Goal: Task Accomplishment & Management: Manage account settings

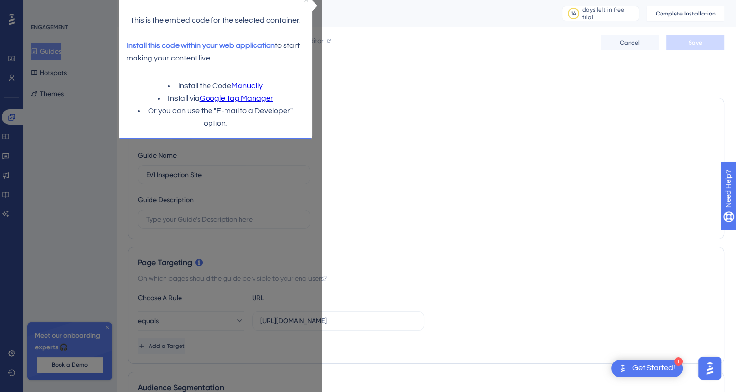
click at [307, 0] on icon "Close Preview" at bounding box center [306, 0] width 4 height 4
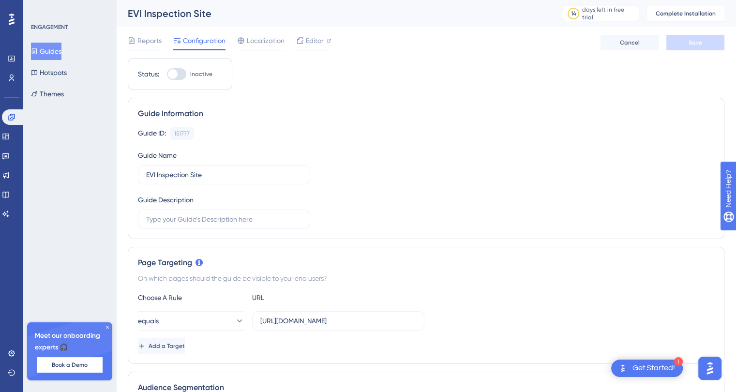
click at [13, 22] on icon at bounding box center [12, 20] width 6 height 12
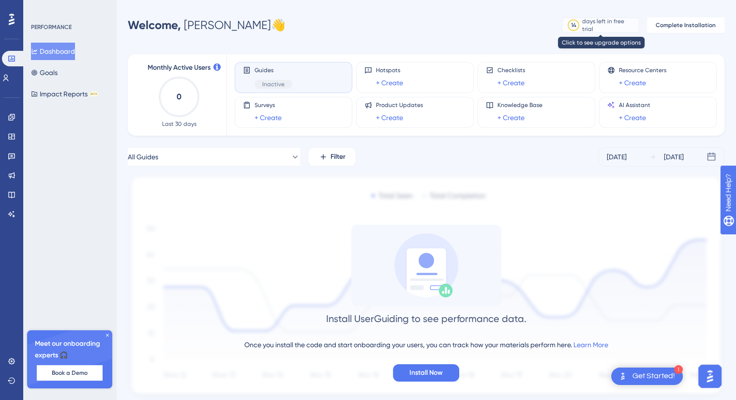
click at [602, 26] on div "days left in free trial" at bounding box center [609, 24] width 54 height 15
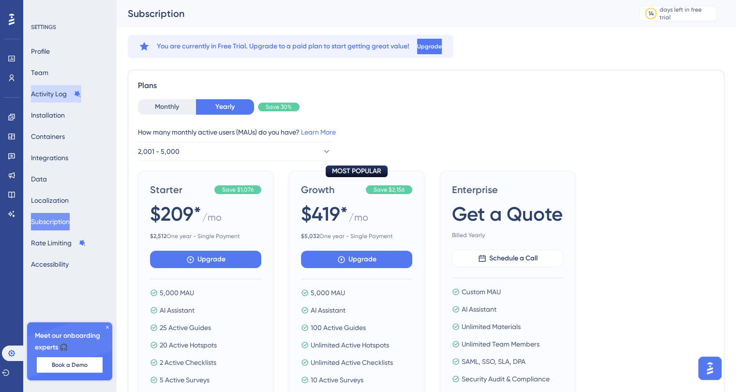
click at [61, 95] on button "Activity Log" at bounding box center [56, 93] width 50 height 17
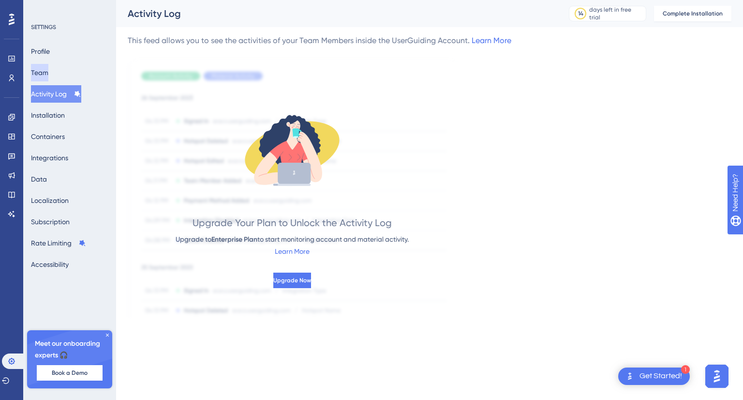
click at [48, 70] on button "Team" at bounding box center [39, 72] width 17 height 17
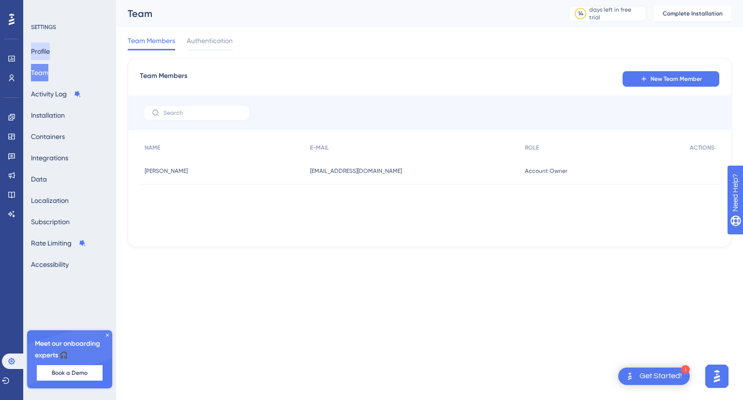
click at [50, 51] on button "Profile" at bounding box center [40, 51] width 19 height 17
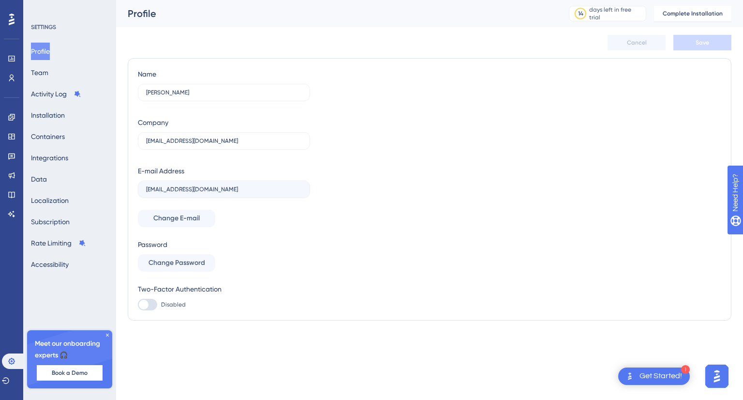
click at [13, 21] on icon at bounding box center [12, 19] width 6 height 13
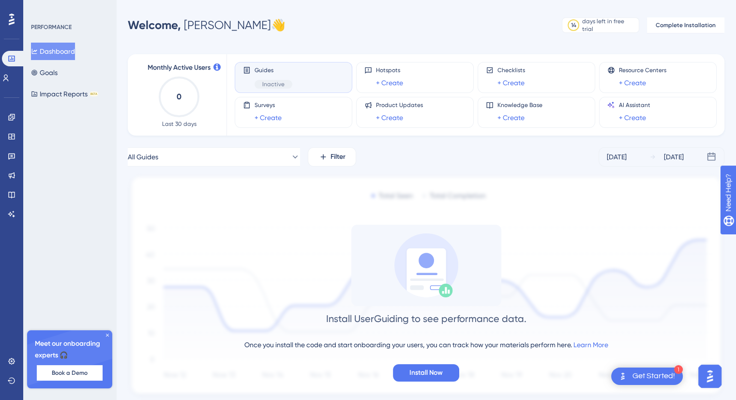
click at [281, 80] on span "Inactive" at bounding box center [273, 84] width 22 height 8
click at [272, 71] on span "Guides" at bounding box center [274, 70] width 38 height 8
click at [275, 88] on span "Inactive" at bounding box center [273, 84] width 22 height 8
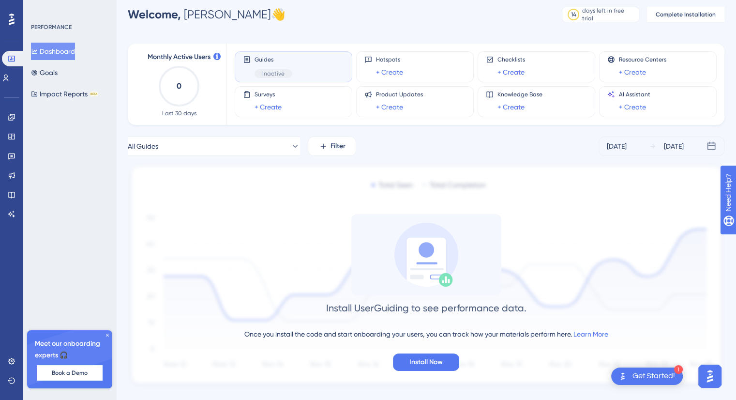
scroll to position [30, 0]
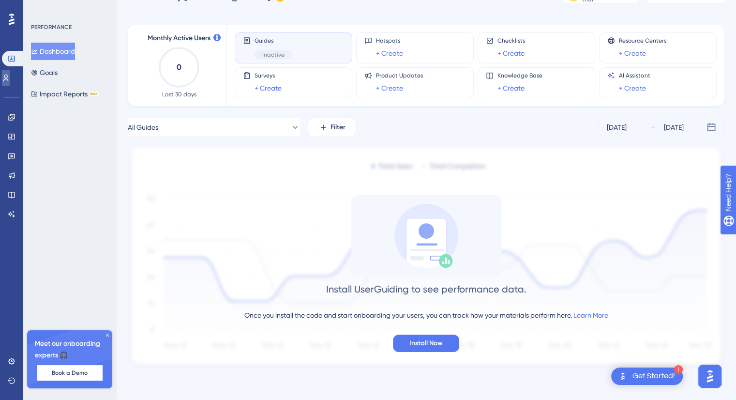
click at [10, 84] on link at bounding box center [6, 77] width 8 height 15
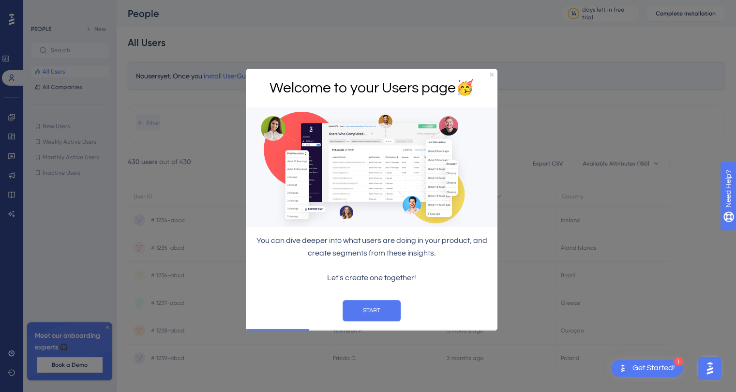
click at [335, 249] on p "You can dive deeper into what users are doing in your product, and create segme…" at bounding box center [372, 247] width 236 height 25
drag, startPoint x: 492, startPoint y: 74, endPoint x: 716, endPoint y: 157, distance: 239.0
click at [492, 74] on icon "Close Preview" at bounding box center [492, 75] width 4 height 4
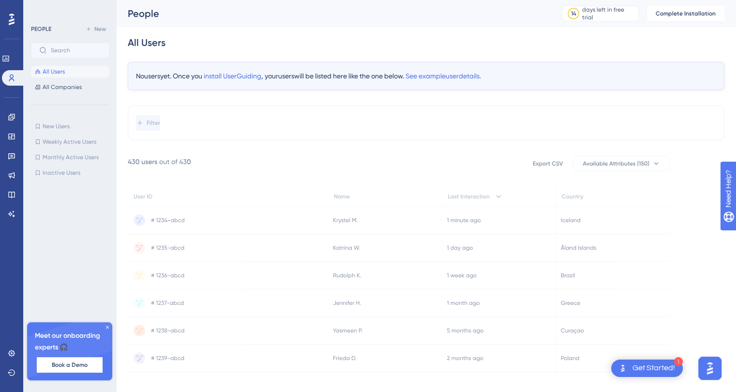
click at [12, 18] on icon at bounding box center [12, 20] width 6 height 12
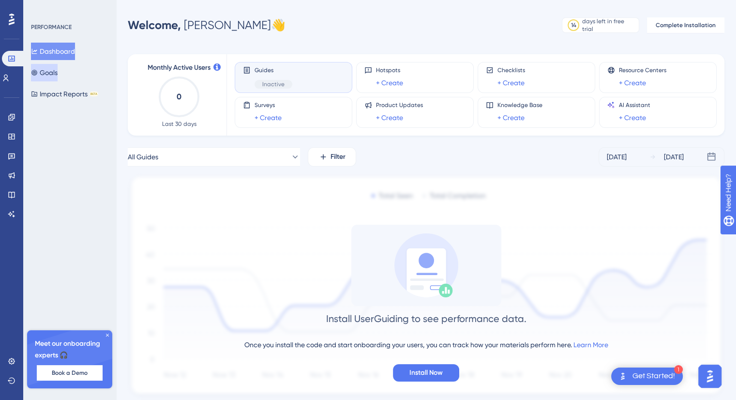
click at [46, 71] on button "Goals" at bounding box center [44, 72] width 27 height 17
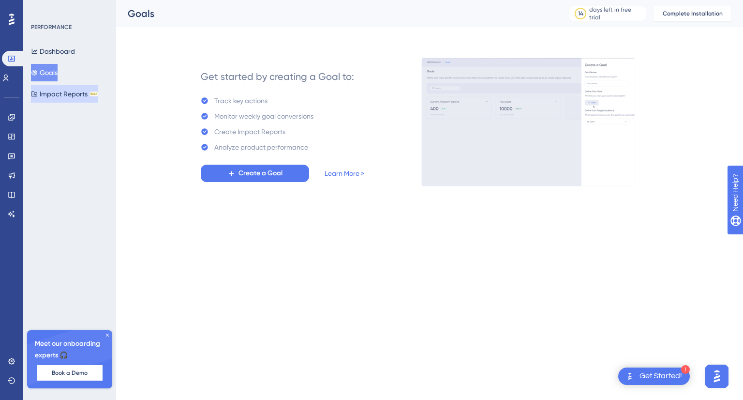
click at [68, 96] on button "Impact Reports BETA" at bounding box center [64, 93] width 67 height 17
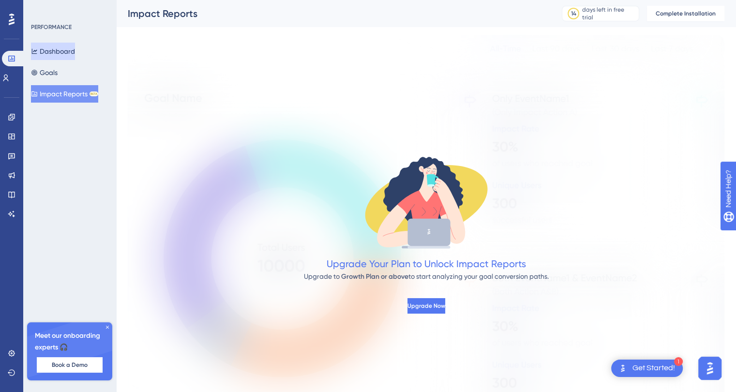
click at [62, 49] on button "Dashboard" at bounding box center [53, 51] width 44 height 17
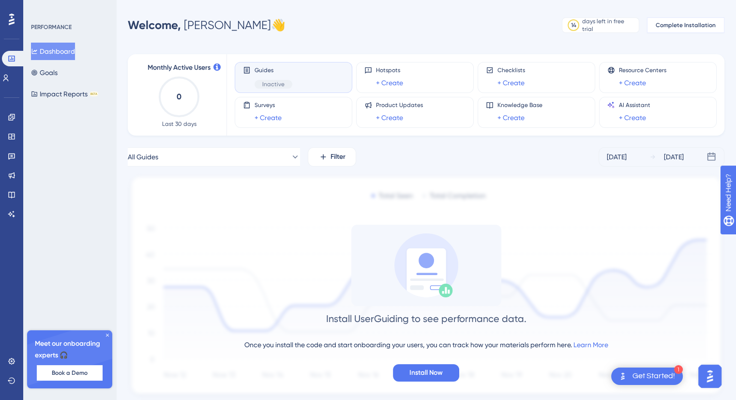
click at [677, 25] on span "Complete Installation" at bounding box center [686, 25] width 60 height 8
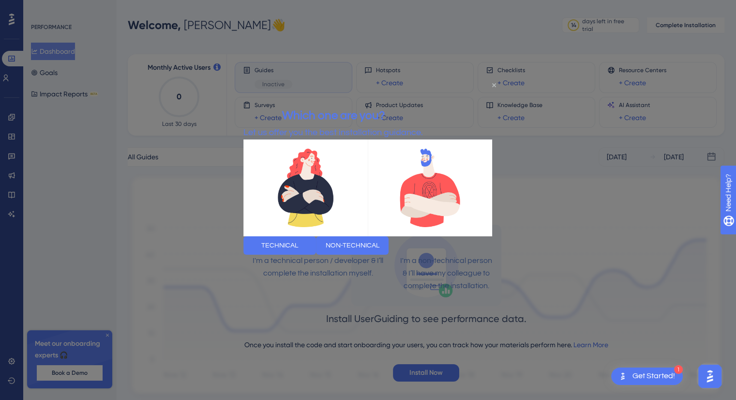
click at [494, 85] on icon "Close Preview" at bounding box center [494, 85] width 4 height 4
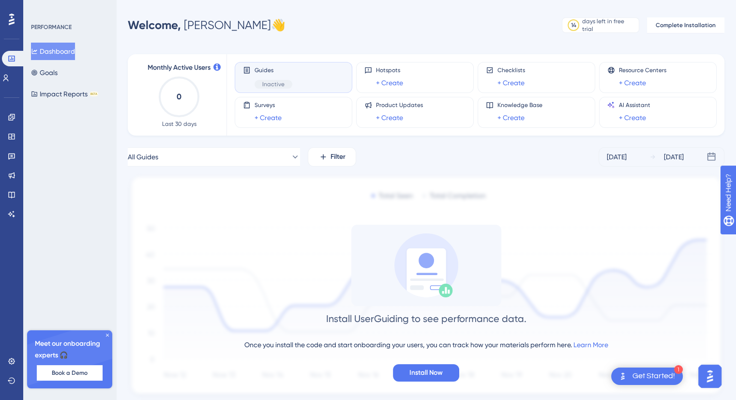
click at [264, 84] on span "Inactive" at bounding box center [273, 84] width 22 height 8
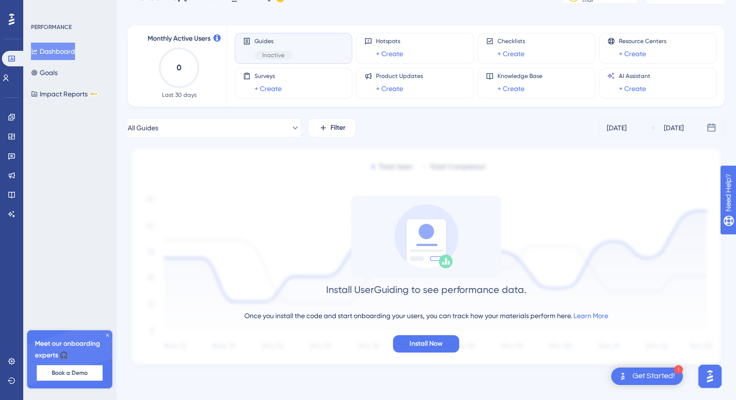
scroll to position [30, 0]
click at [199, 126] on button "All Guides" at bounding box center [214, 127] width 172 height 19
click at [262, 206] on span "Activate" at bounding box center [274, 206] width 24 height 8
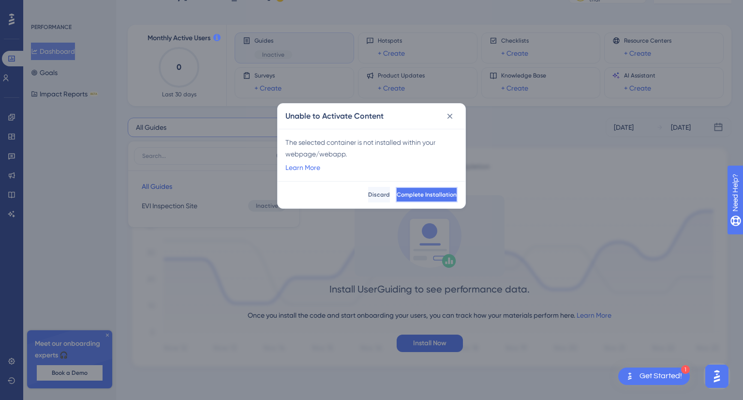
click at [396, 196] on button "Complete Installation" at bounding box center [427, 194] width 62 height 15
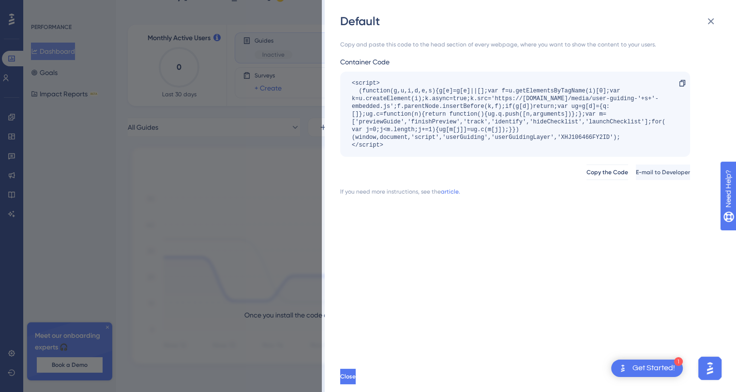
scroll to position [37, 0]
click at [662, 366] on div "Get Started!" at bounding box center [654, 368] width 43 height 11
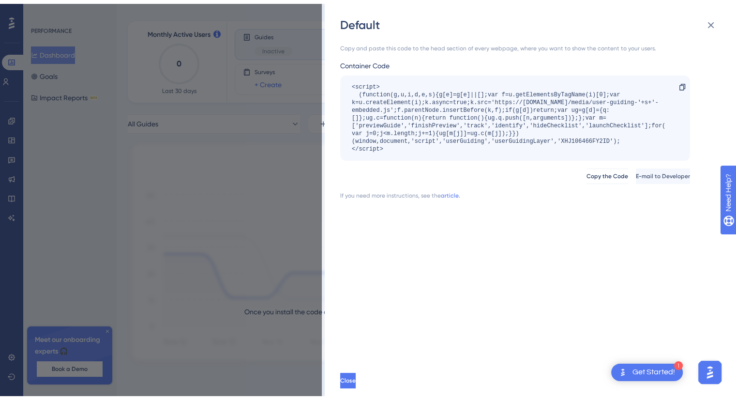
scroll to position [30, 0]
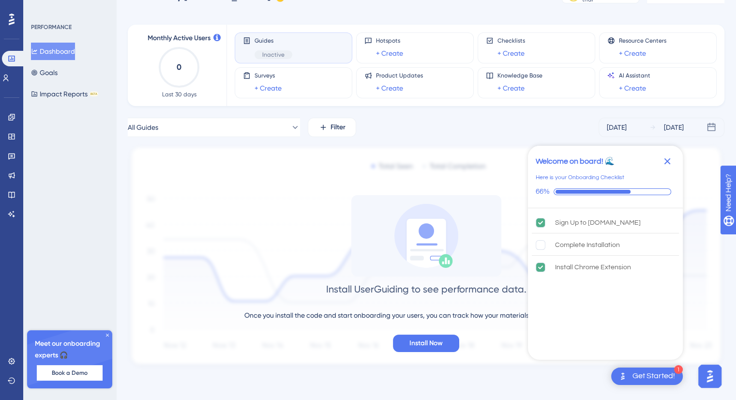
click at [669, 165] on icon "Close Checklist" at bounding box center [668, 161] width 12 height 12
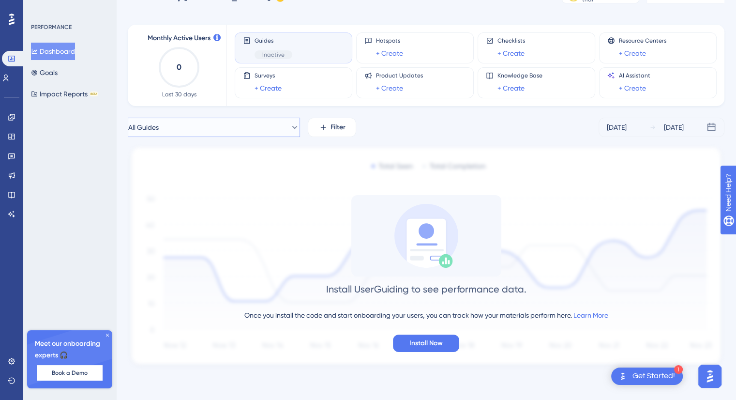
click at [269, 121] on button "All Guides" at bounding box center [214, 127] width 172 height 19
click at [262, 209] on span "Activate" at bounding box center [274, 206] width 24 height 8
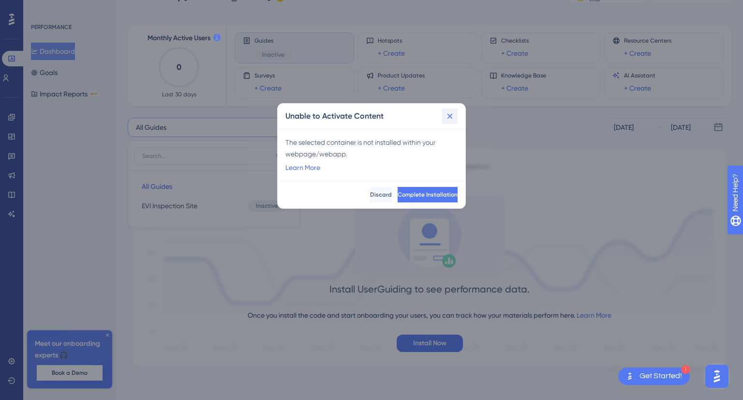
click at [453, 115] on icon at bounding box center [450, 116] width 10 height 10
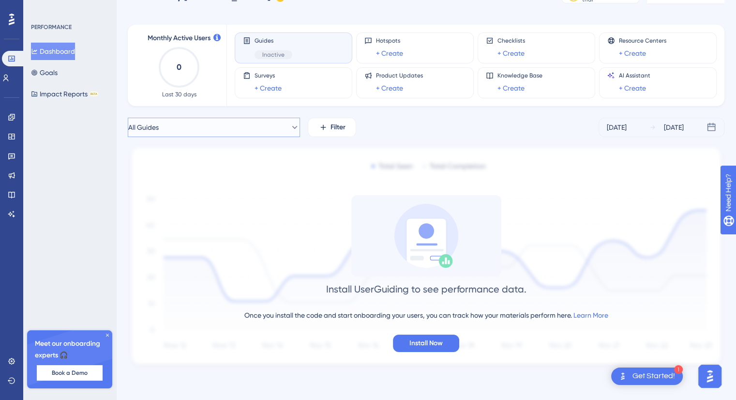
click at [216, 129] on button "All Guides" at bounding box center [214, 127] width 172 height 19
click at [211, 213] on button "EVI Inspection Site EVI Inspection Site Inactive Activate" at bounding box center [214, 205] width 160 height 19
click at [261, 119] on button "EVI Inspection Site" at bounding box center [214, 127] width 172 height 19
click at [181, 206] on span "EVI Inspection Site" at bounding box center [170, 206] width 56 height 12
click at [164, 132] on span "EVI Inspection Site" at bounding box center [156, 127] width 56 height 12
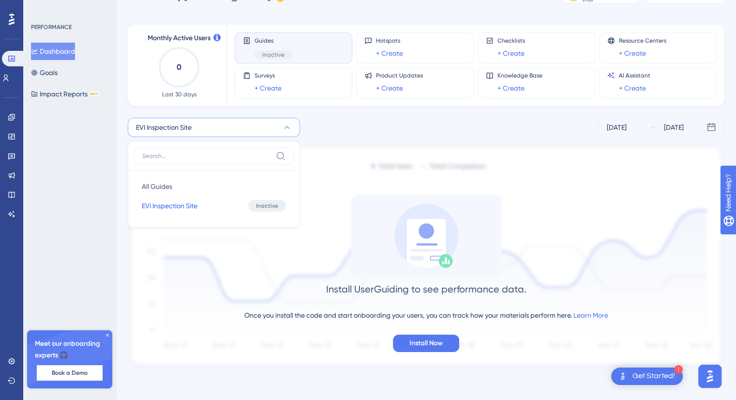
click at [164, 132] on span "EVI Inspection Site" at bounding box center [164, 127] width 56 height 12
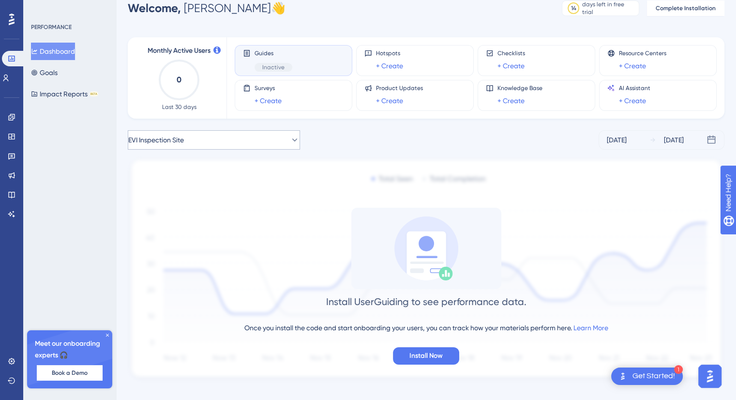
scroll to position [0, 0]
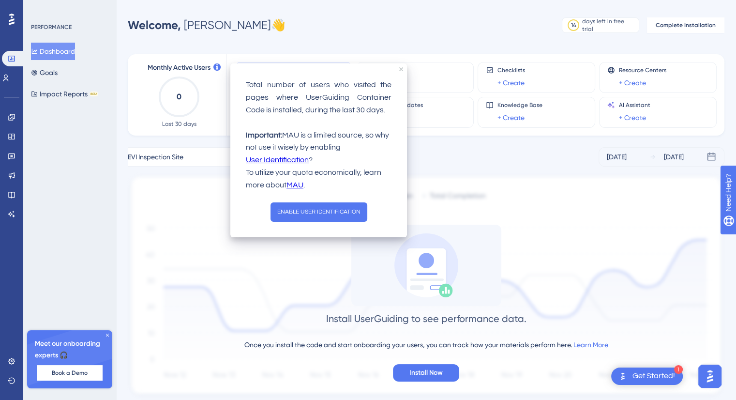
click at [219, 68] on icon at bounding box center [216, 66] width 7 height 7
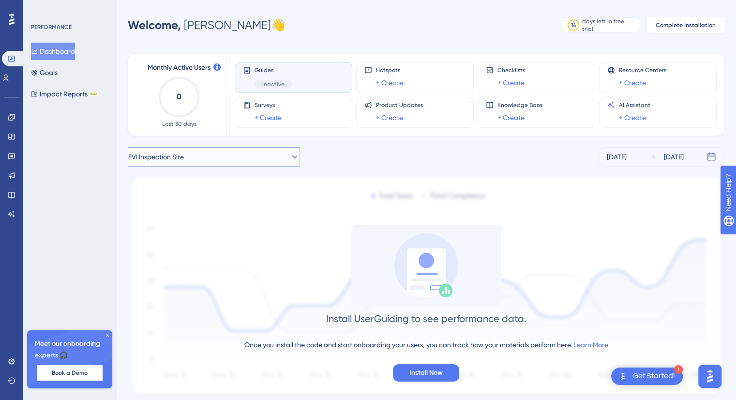
click at [165, 153] on span "EVI Inspection Site" at bounding box center [156, 157] width 56 height 12
click at [158, 239] on span "EVI Inspection Site" at bounding box center [170, 235] width 56 height 12
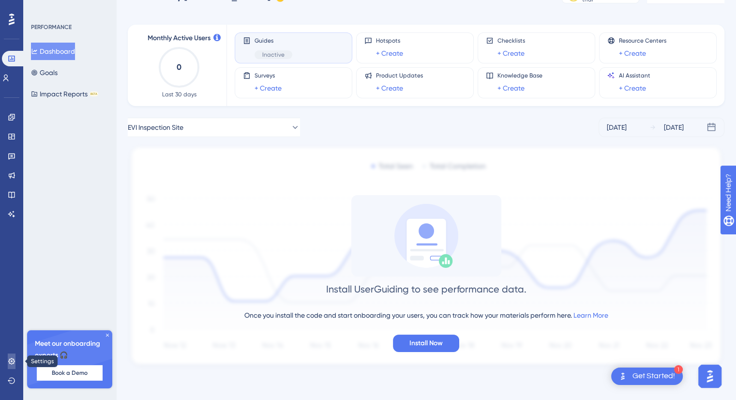
click at [10, 361] on icon at bounding box center [12, 361] width 8 height 8
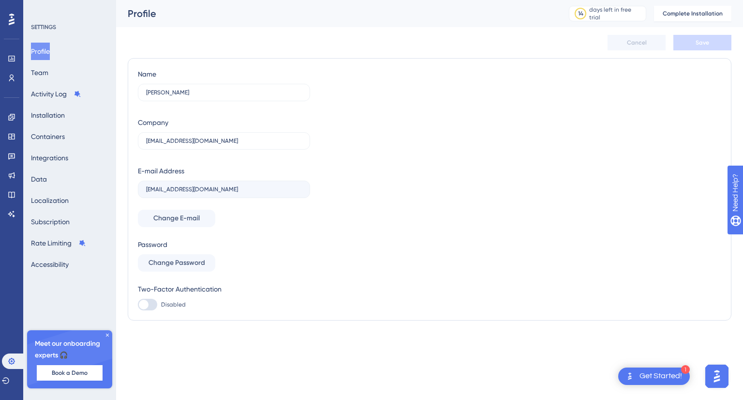
click at [12, 16] on icon at bounding box center [12, 19] width 6 height 13
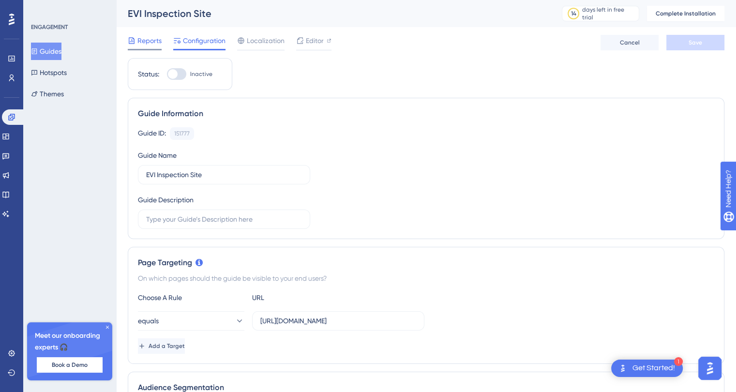
click at [151, 35] on span "Reports" at bounding box center [149, 41] width 24 height 12
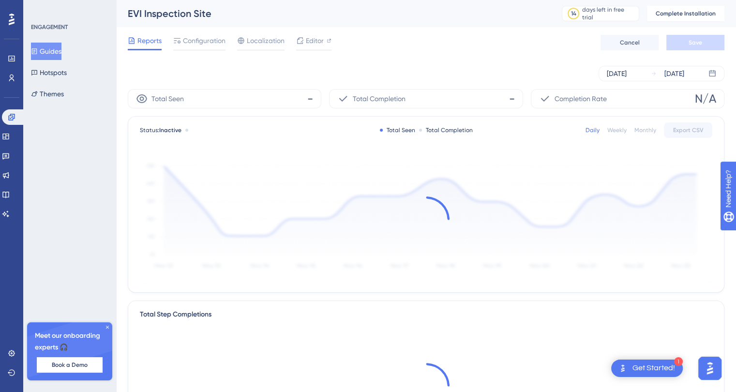
scroll to position [283, 0]
